Goal: Navigation & Orientation: Find specific page/section

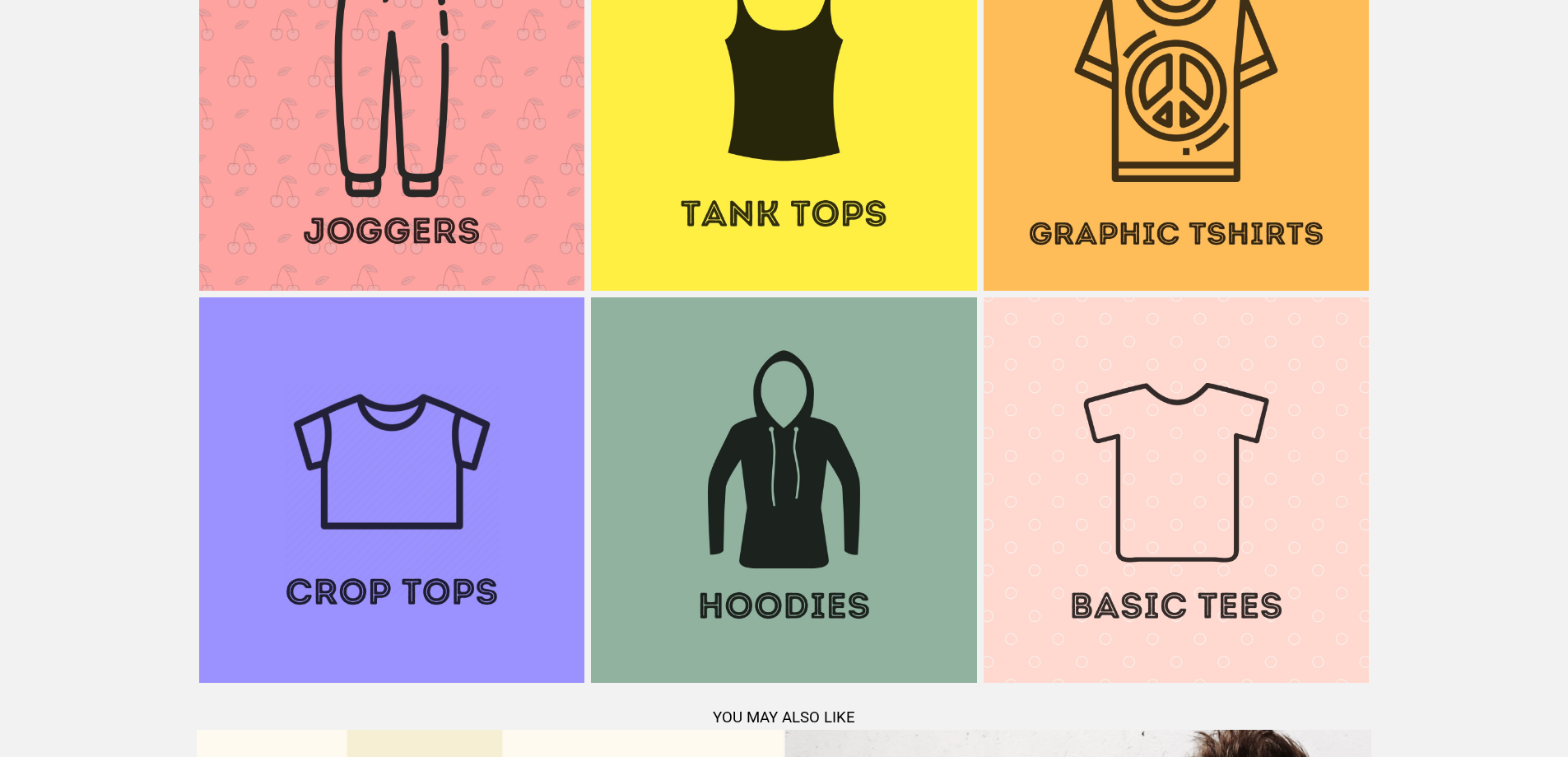
scroll to position [1772, 0]
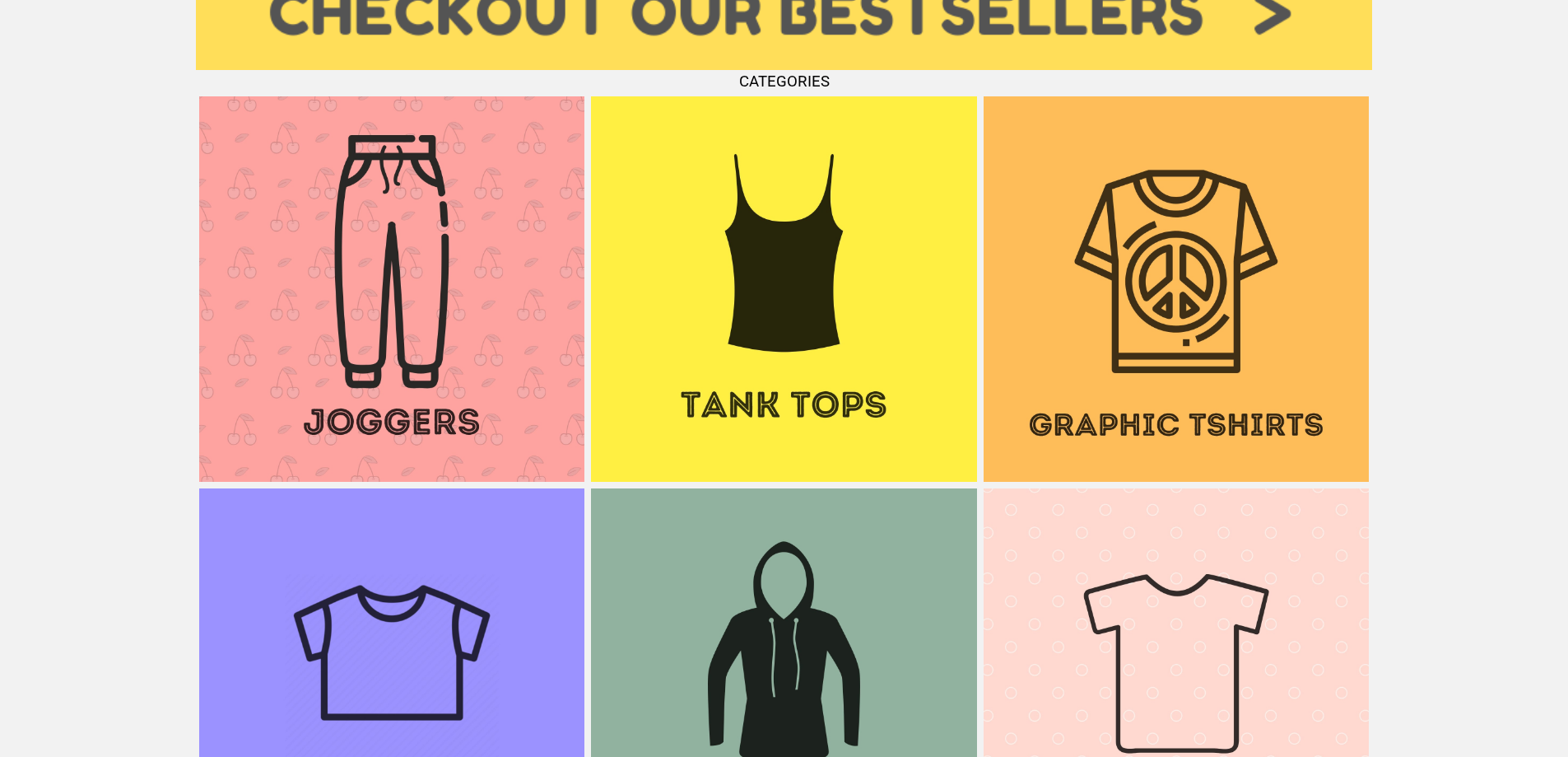
click at [355, 368] on img at bounding box center [392, 289] width 386 height 386
click at [711, 336] on img at bounding box center [783, 289] width 386 height 386
click at [1206, 348] on img at bounding box center [1176, 289] width 386 height 386
